Goal: Obtain resource: Download file/media

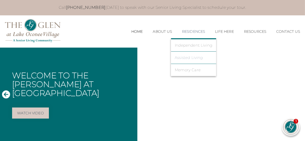
click at [189, 58] on link "Assisted Living" at bounding box center [194, 57] width 38 height 5
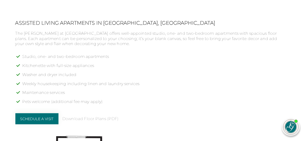
scroll to position [383, 0]
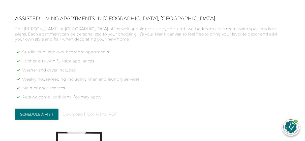
click at [105, 112] on link "Download Floor Plans (PDF)" at bounding box center [90, 114] width 56 height 5
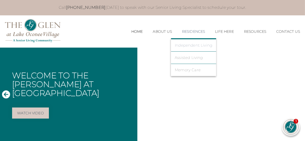
click at [188, 45] on link "Independent Living" at bounding box center [194, 45] width 38 height 5
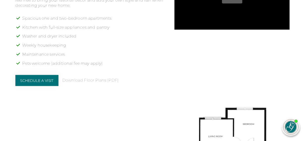
scroll to position [424, 0]
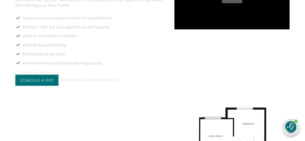
click at [98, 80] on link "Download Floor Plans (PDF)" at bounding box center [90, 80] width 56 height 5
